Goal: Communication & Community: Participate in discussion

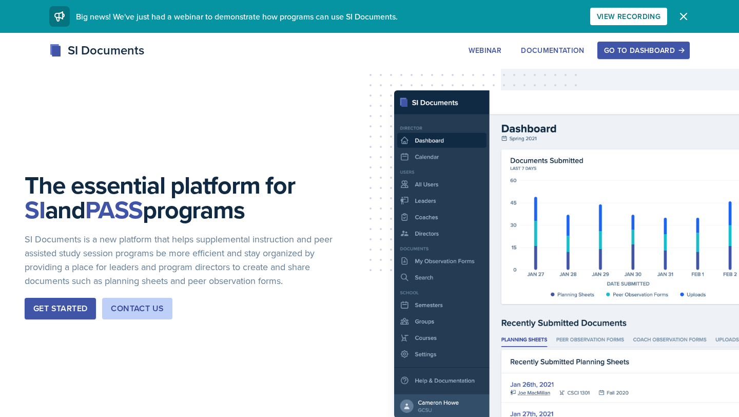
click at [652, 48] on div "Go to Dashboard" at bounding box center [643, 50] width 79 height 8
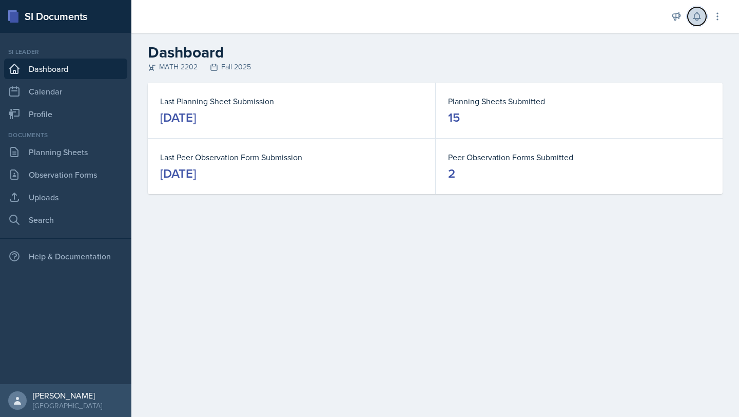
click at [693, 12] on icon at bounding box center [697, 16] width 10 height 10
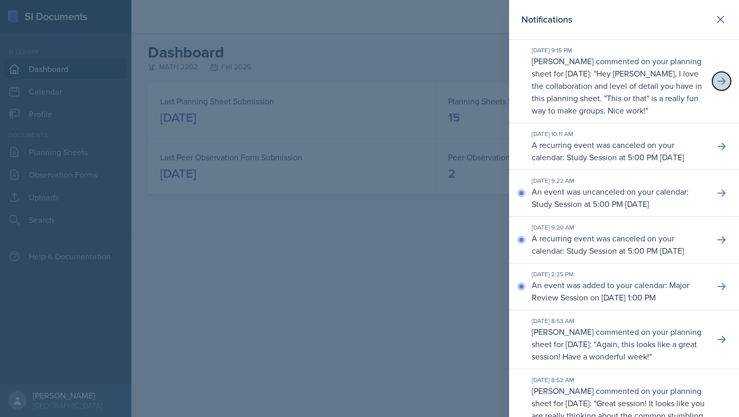
click at [721, 76] on icon at bounding box center [721, 81] width 10 height 10
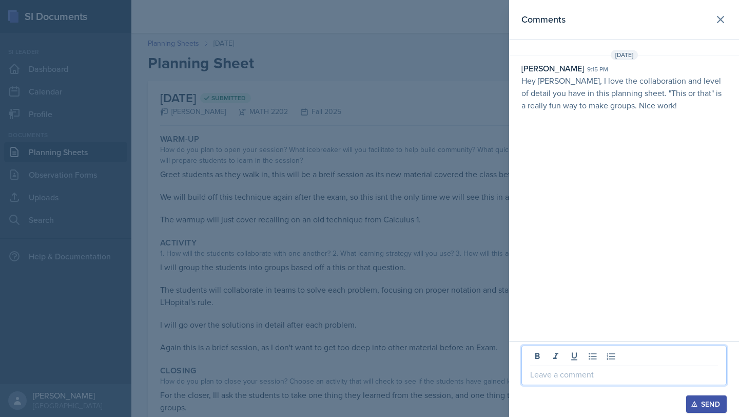
click at [568, 380] on p at bounding box center [624, 374] width 188 height 12
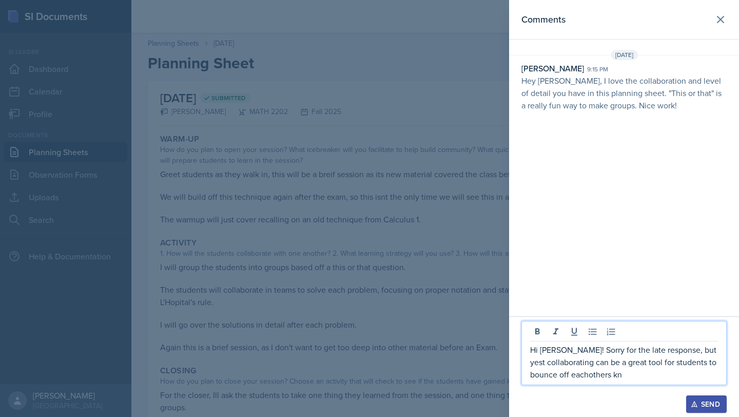
click at [585, 376] on p "Hi [PERSON_NAME]! Sorry for the late response, but yest collaborating can be a …" at bounding box center [624, 361] width 188 height 37
click at [647, 378] on p "Hi [PERSON_NAME]! Sorry for the late response, but yest collaborating can be a …" at bounding box center [624, 361] width 188 height 37
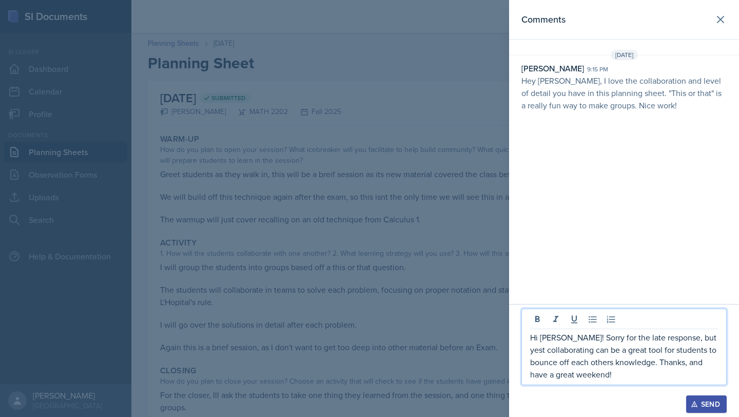
click at [700, 400] on div "Send" at bounding box center [706, 404] width 27 height 8
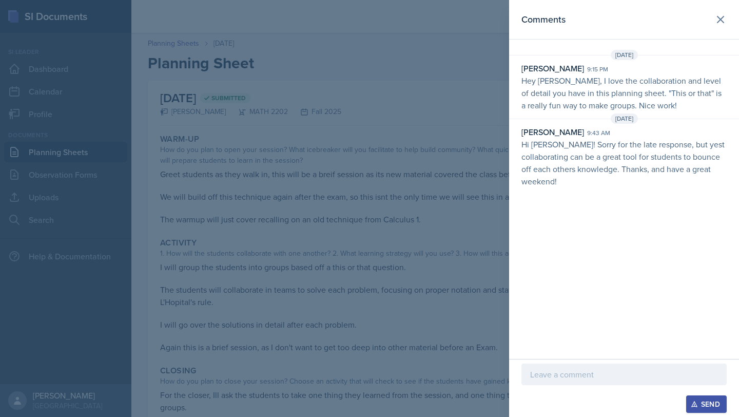
click at [731, 26] on header "Comments" at bounding box center [624, 20] width 230 height 40
click at [726, 22] on icon at bounding box center [720, 19] width 12 height 12
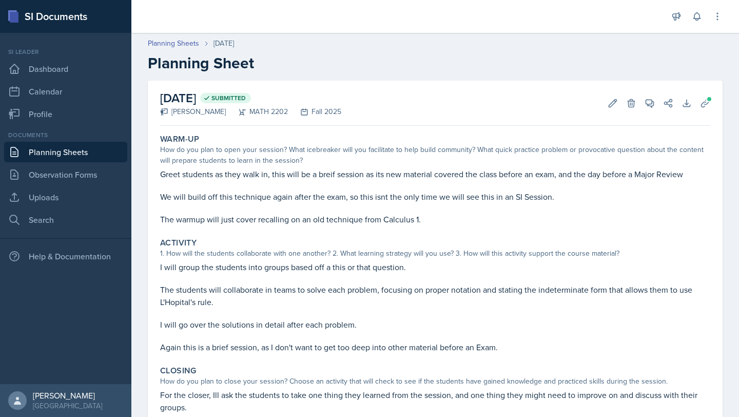
click at [686, 11] on div "Announcements New Announcement Title Message Create Notifications [DATE] 9:15 P…" at bounding box center [696, 16] width 51 height 33
click at [701, 23] on button at bounding box center [697, 16] width 18 height 18
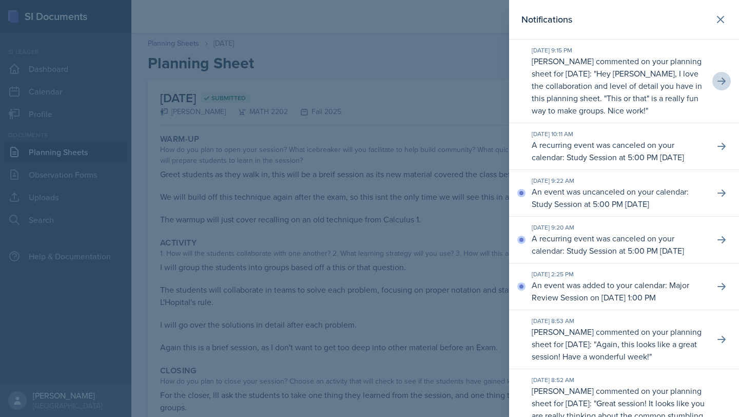
click at [459, 90] on div at bounding box center [369, 208] width 739 height 417
